Goal: Information Seeking & Learning: Find specific fact

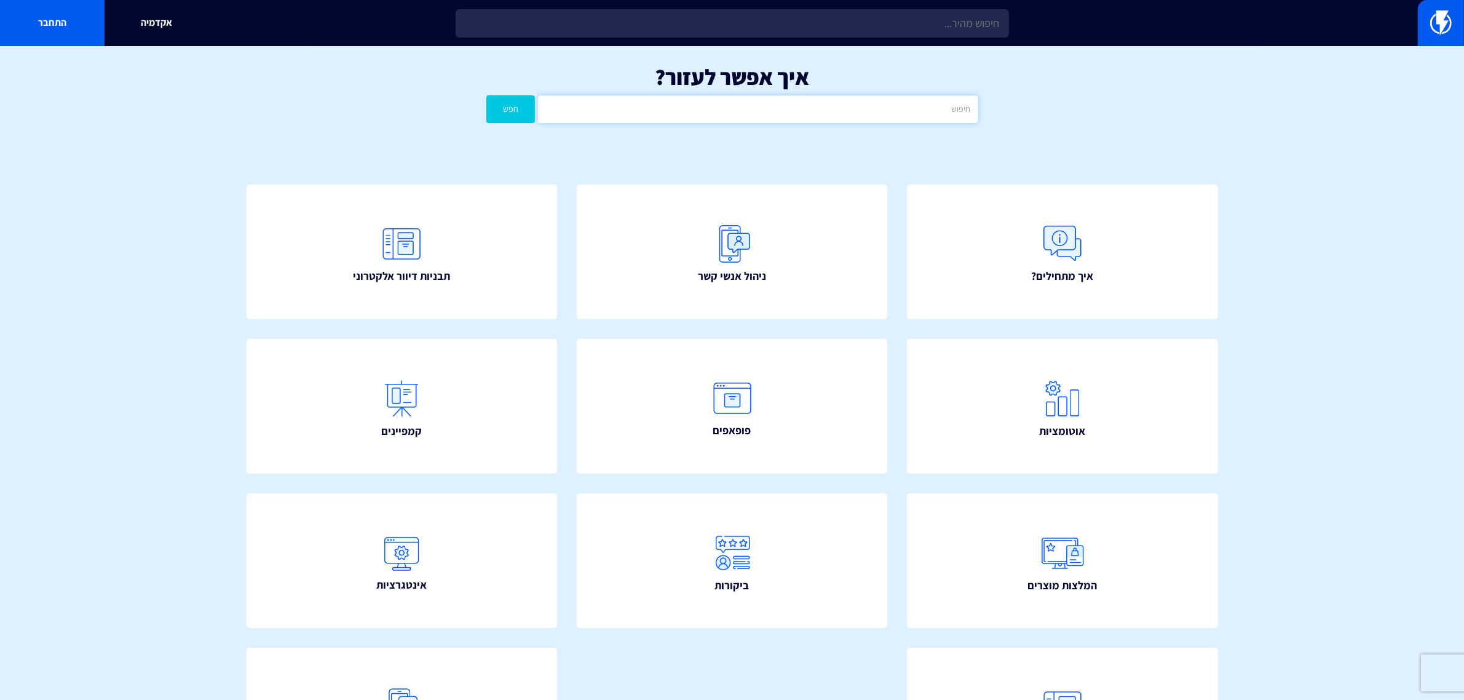
click at [825, 122] on input "text" at bounding box center [758, 109] width 440 height 28
type input "במינוס"
click at [517, 108] on button "חפש" at bounding box center [511, 109] width 49 height 28
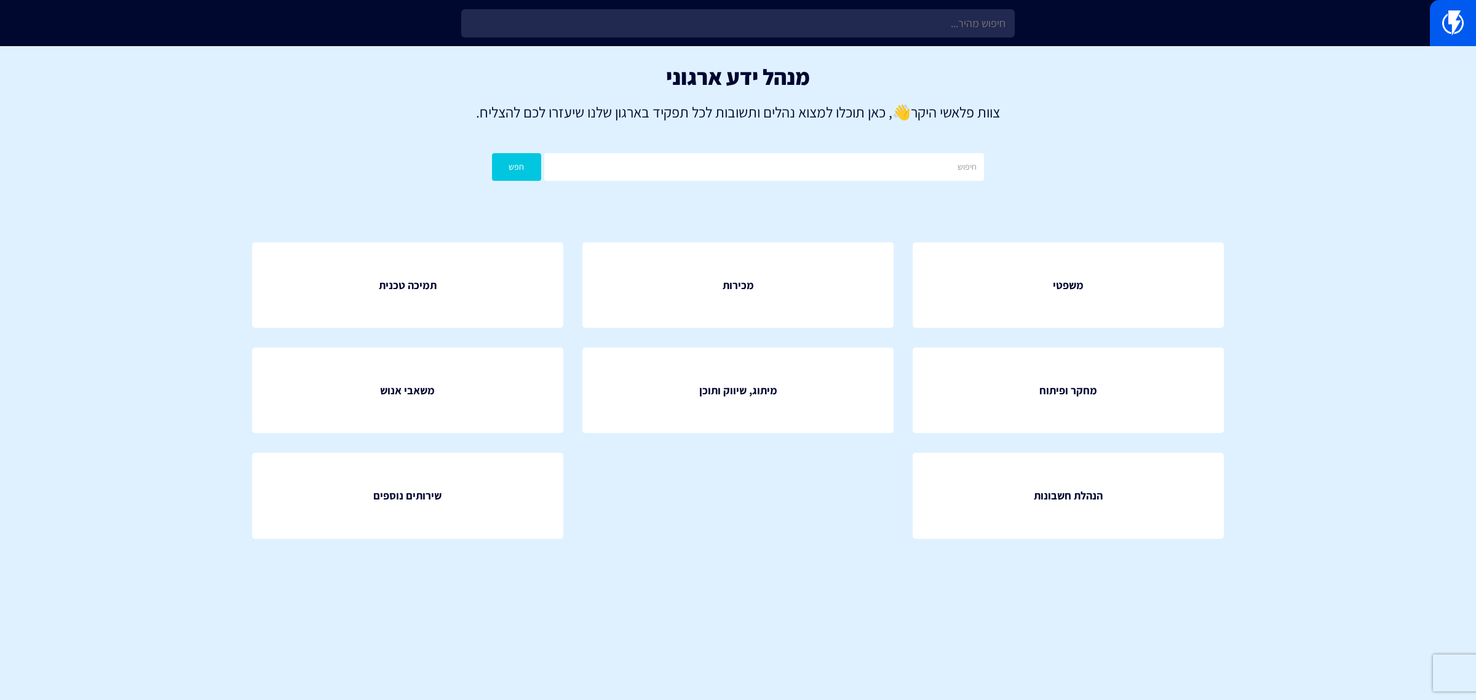
click at [829, 148] on div "מנהל ידע ארגוני צוות פלאשי היקר 👋 , כאן תוכלו למצוא נהלים ותשובות לכל תפקיד באר…" at bounding box center [738, 125] width 1476 height 159
click at [829, 161] on input "text" at bounding box center [764, 167] width 440 height 28
type input "במינוס"
click at [492, 153] on button "חפש" at bounding box center [516, 167] width 49 height 28
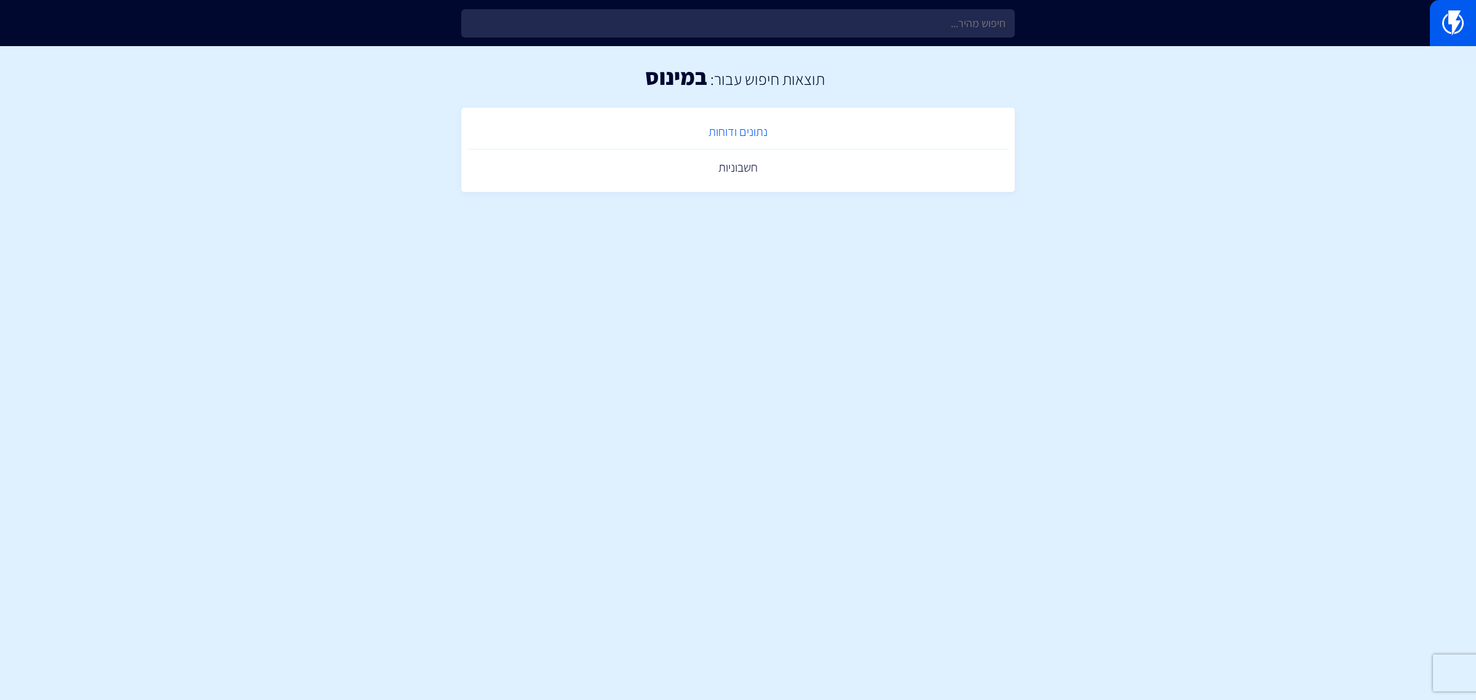
click at [755, 133] on link "נתונים ודוחות" at bounding box center [737, 132] width 541 height 36
